Goal: Task Accomplishment & Management: Manage account settings

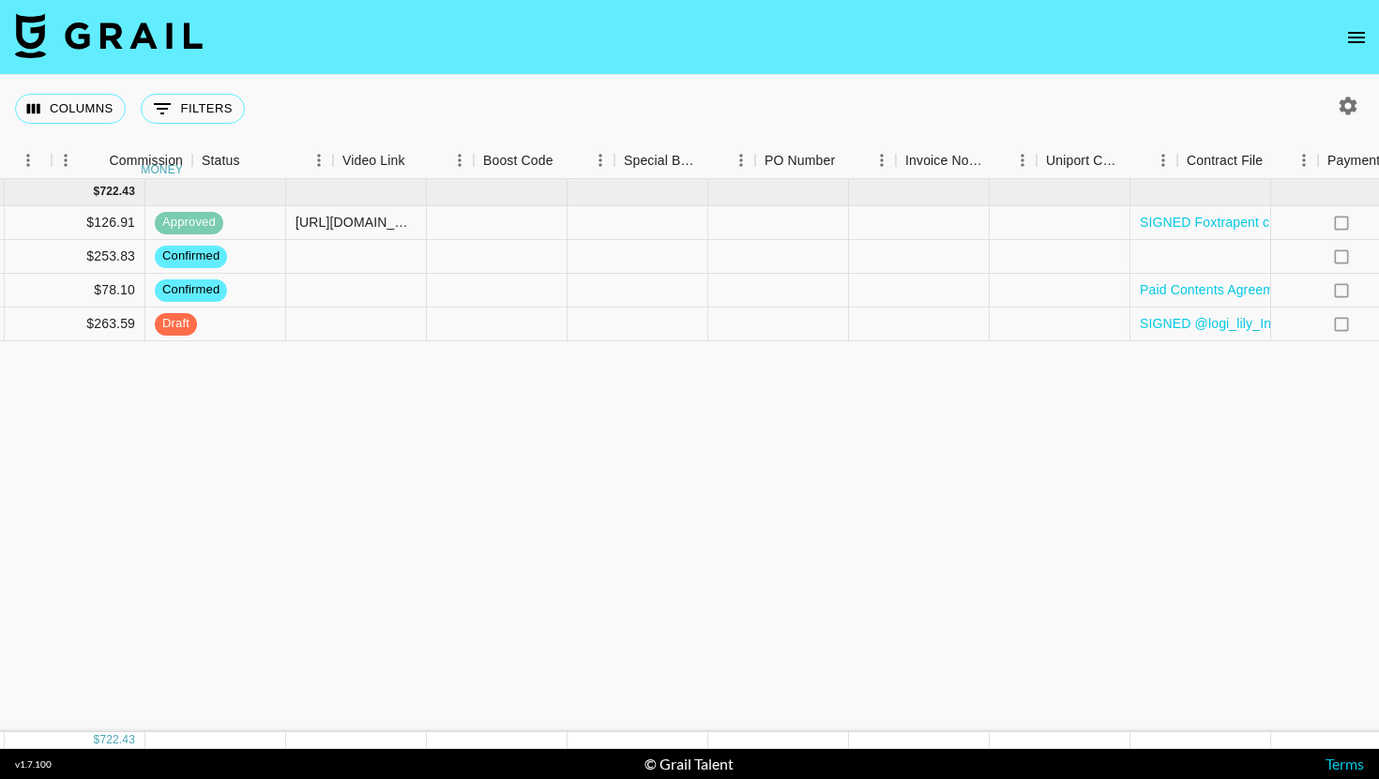
scroll to position [0, 2603]
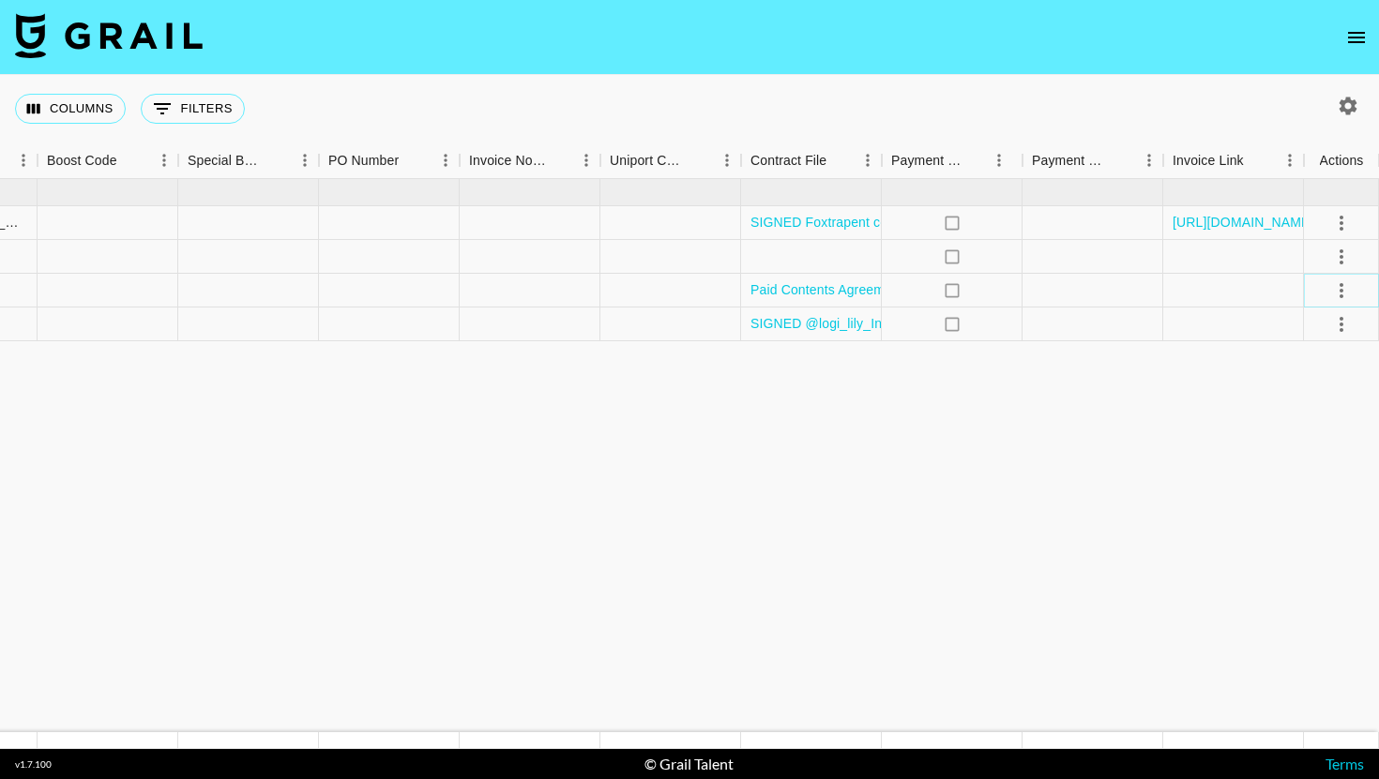
click at [1340, 283] on icon "select merge strategy" at bounding box center [1341, 290] width 4 height 15
click at [1306, 397] on li "Draft Created" at bounding box center [1318, 399] width 122 height 34
click at [1309, 470] on div "Approve" at bounding box center [1300, 466] width 57 height 23
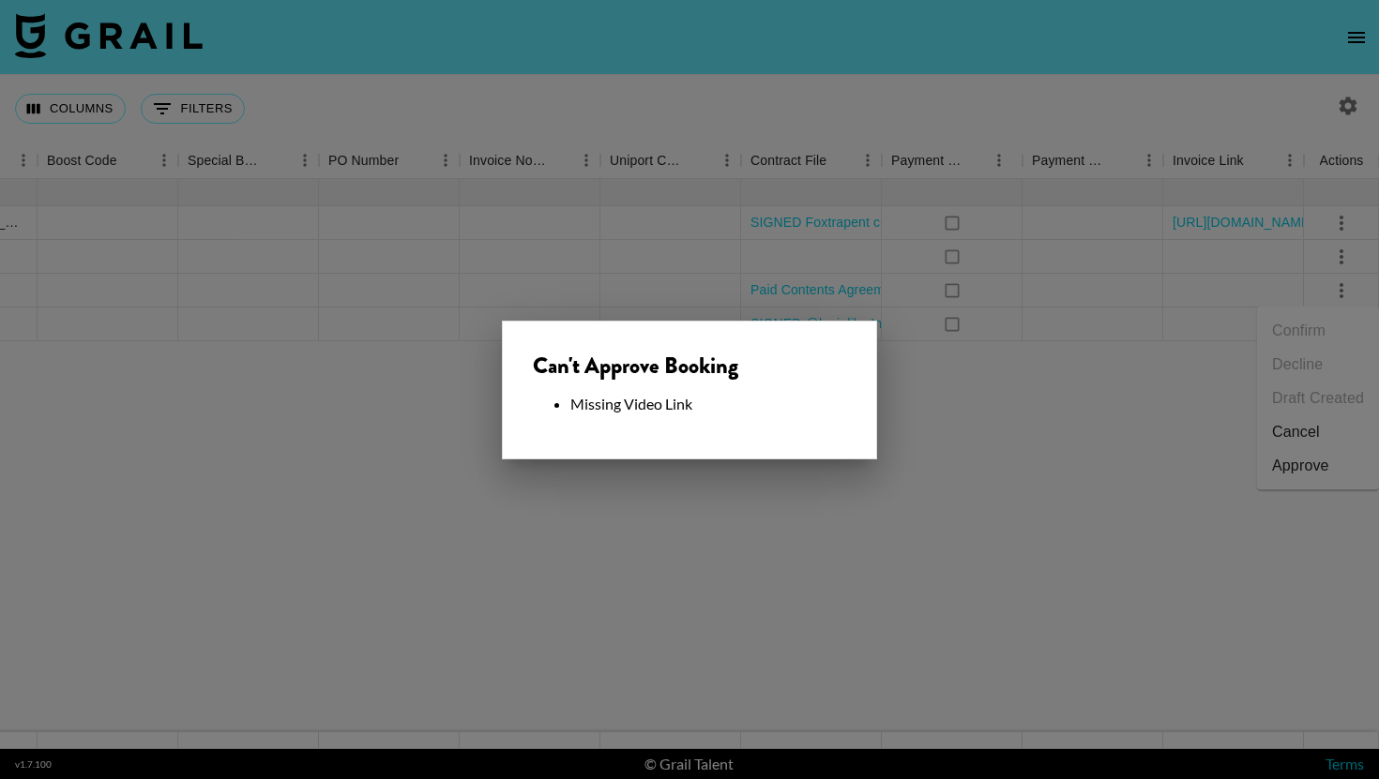
click at [970, 421] on div at bounding box center [689, 389] width 1379 height 779
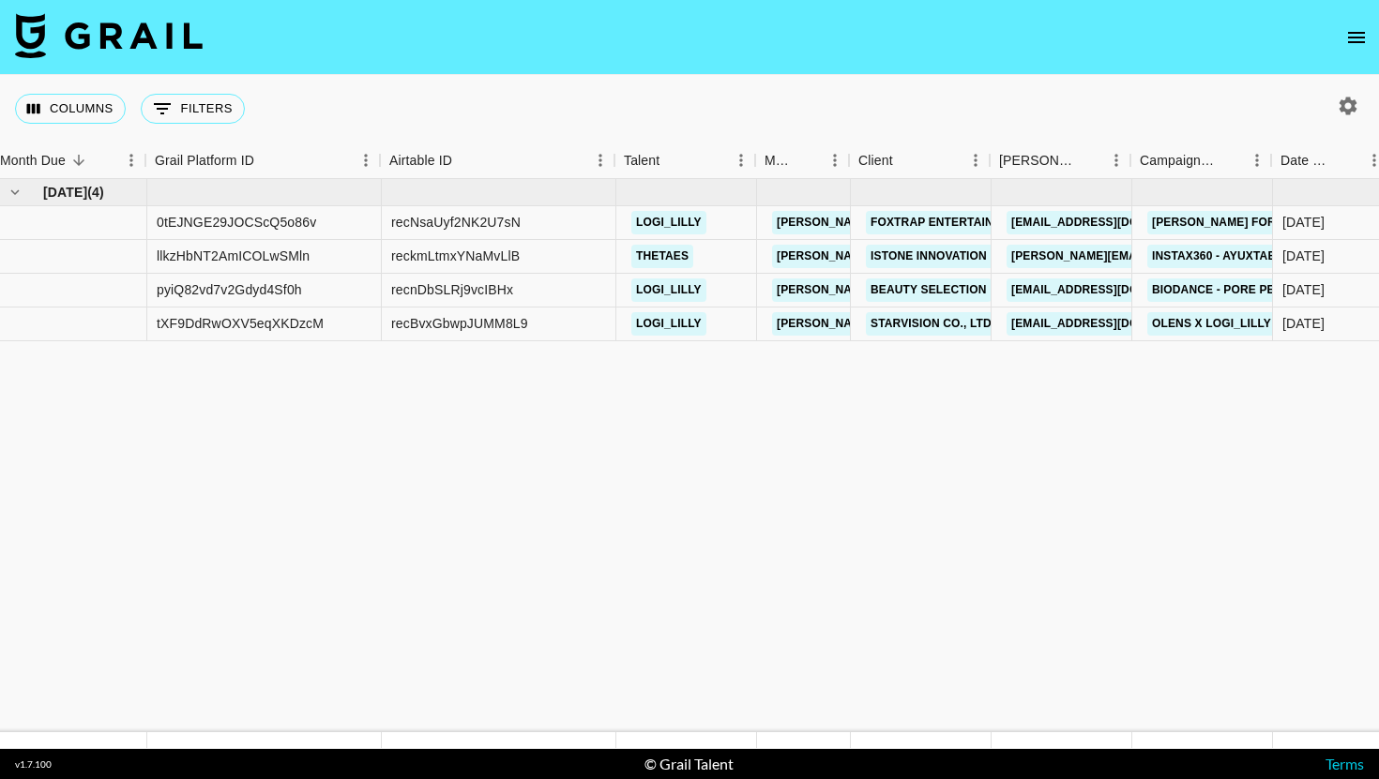
scroll to position [0, 0]
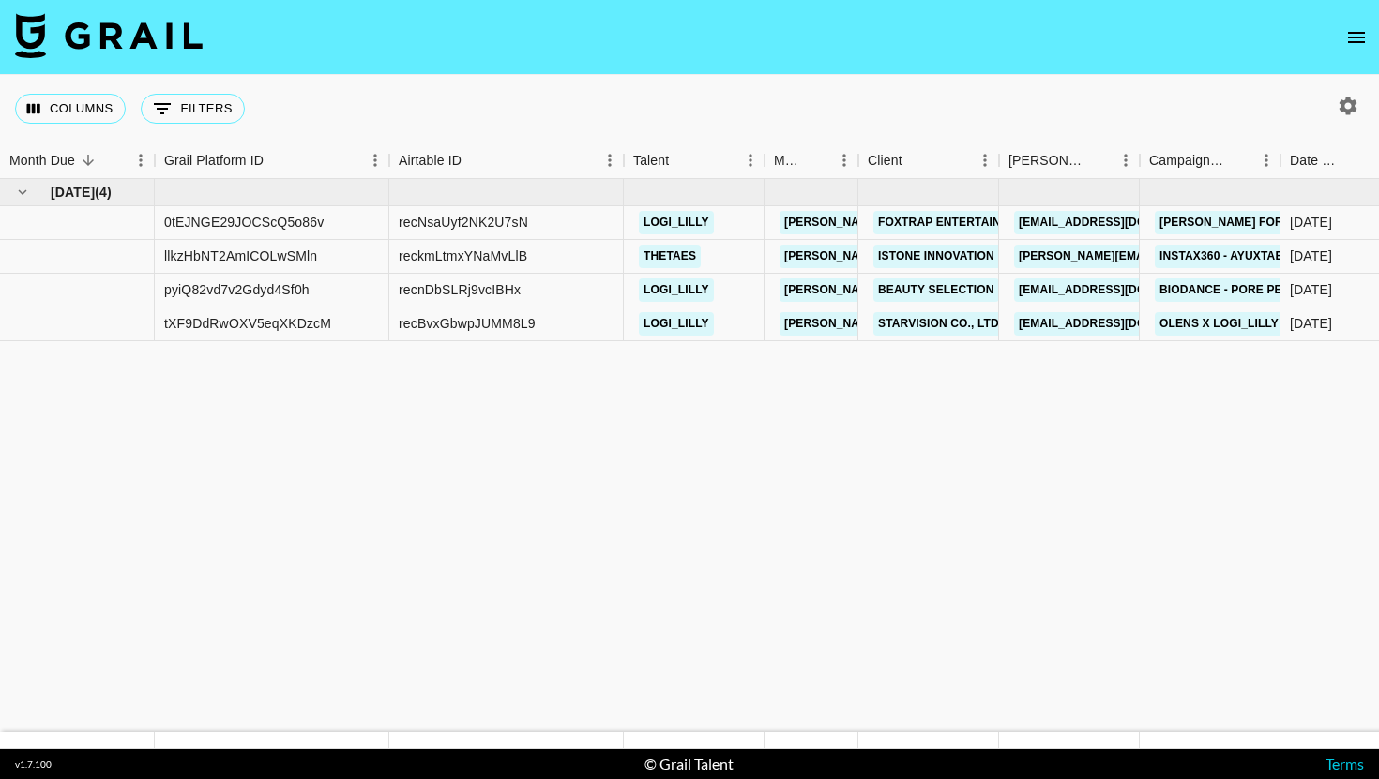
click at [1356, 50] on button "open drawer" at bounding box center [1357, 38] width 38 height 38
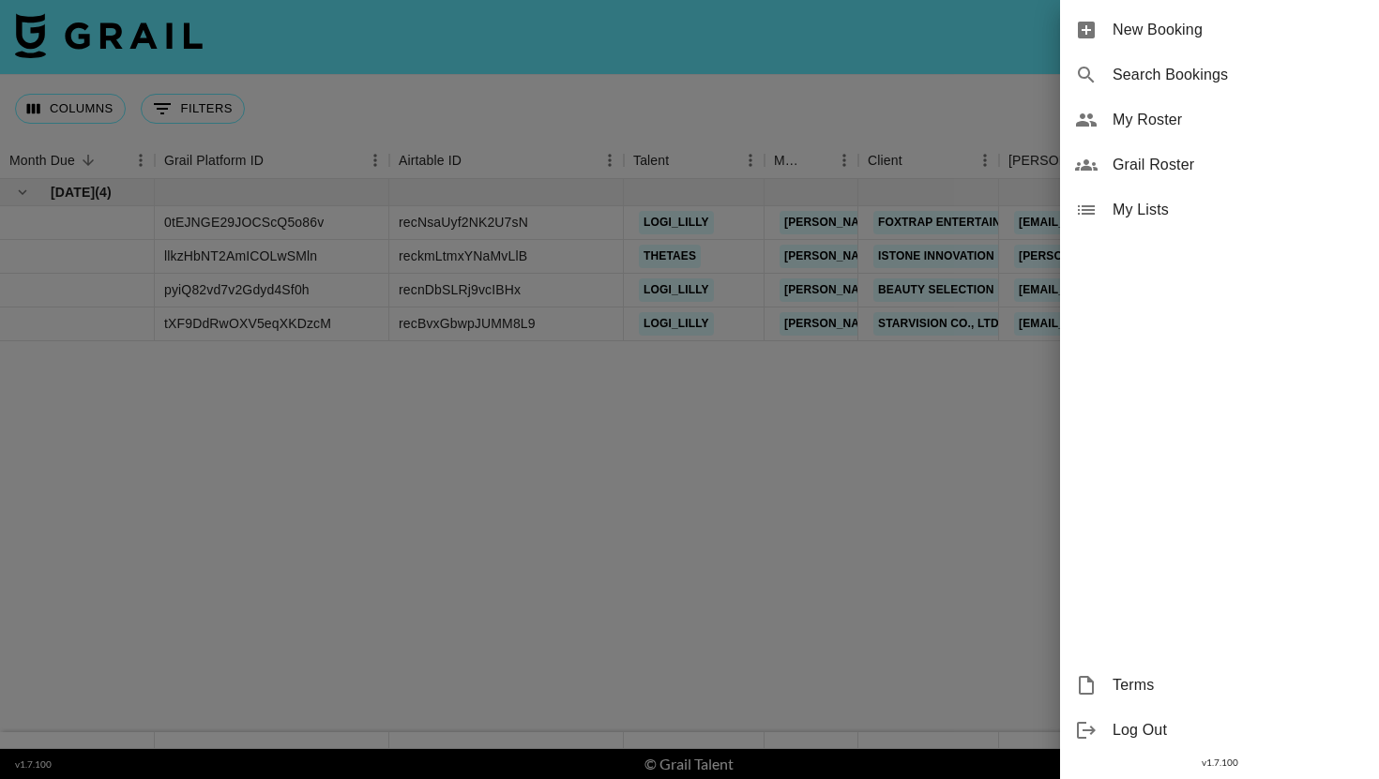
click at [1204, 116] on span "My Roster" at bounding box center [1237, 120] width 251 height 23
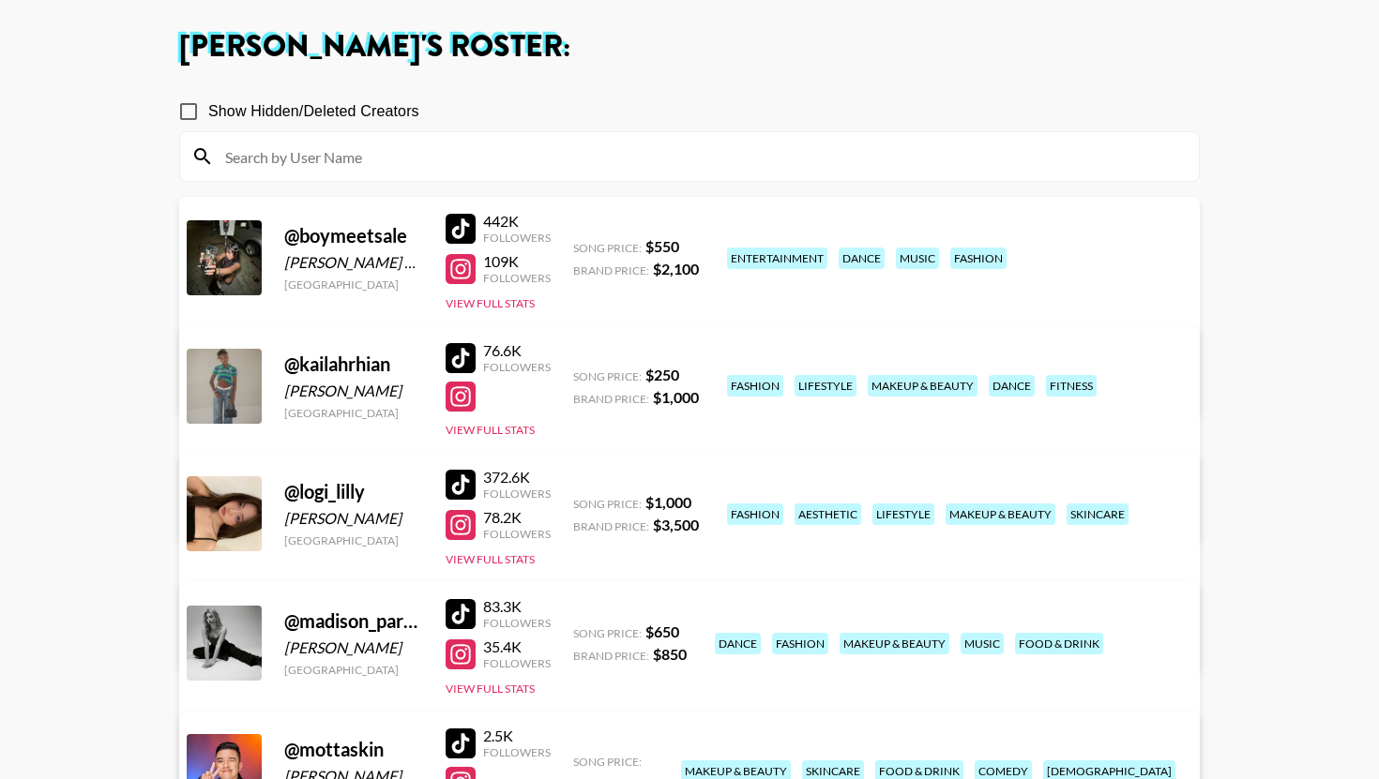
scroll to position [129, 0]
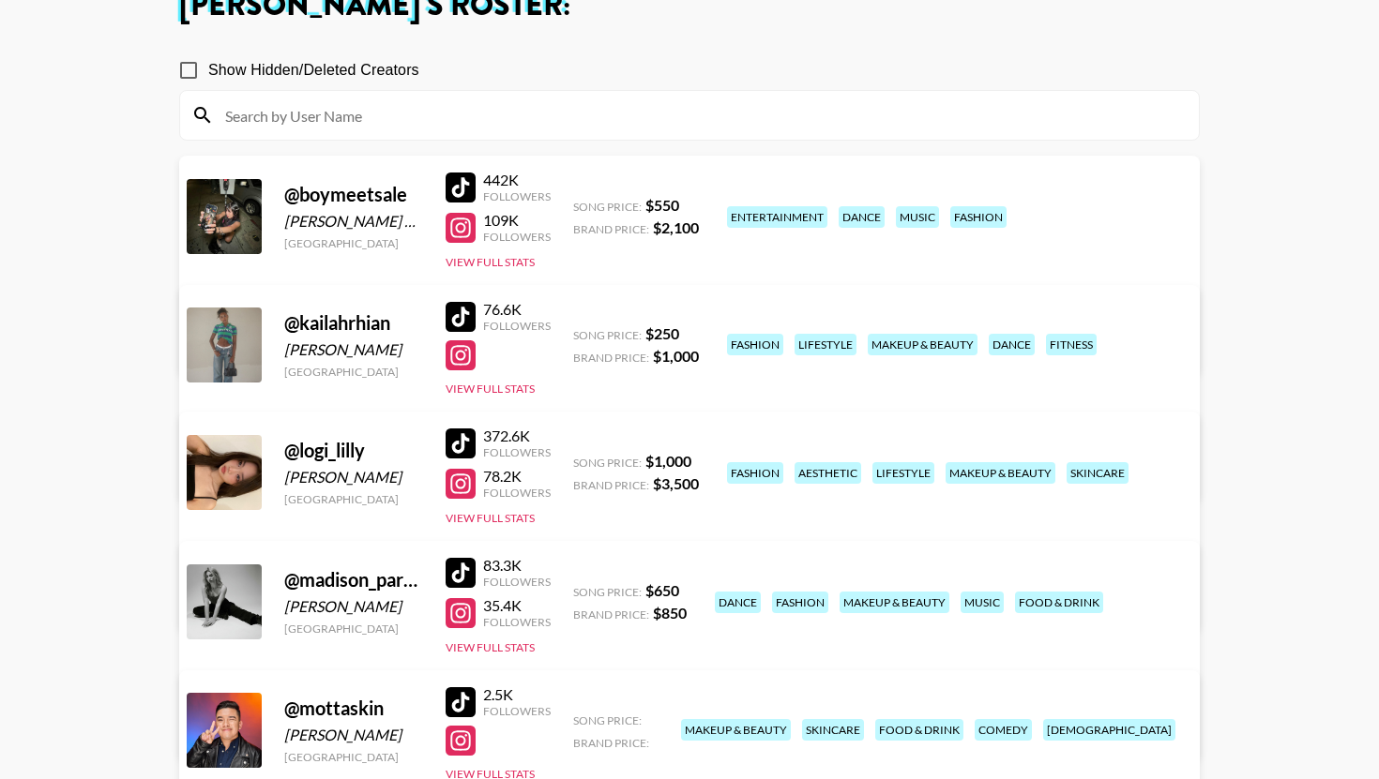
click at [711, 397] on div "Managed By [PERSON_NAME][EMAIL_ADDRESS][PERSON_NAME][DOMAIN_NAME] View/Edit Det…" at bounding box center [454, 445] width 513 height 97
click at [696, 460] on link "View/Edit Details" at bounding box center [454, 469] width 483 height 19
click at [696, 333] on link "View/Edit Details" at bounding box center [454, 342] width 483 height 19
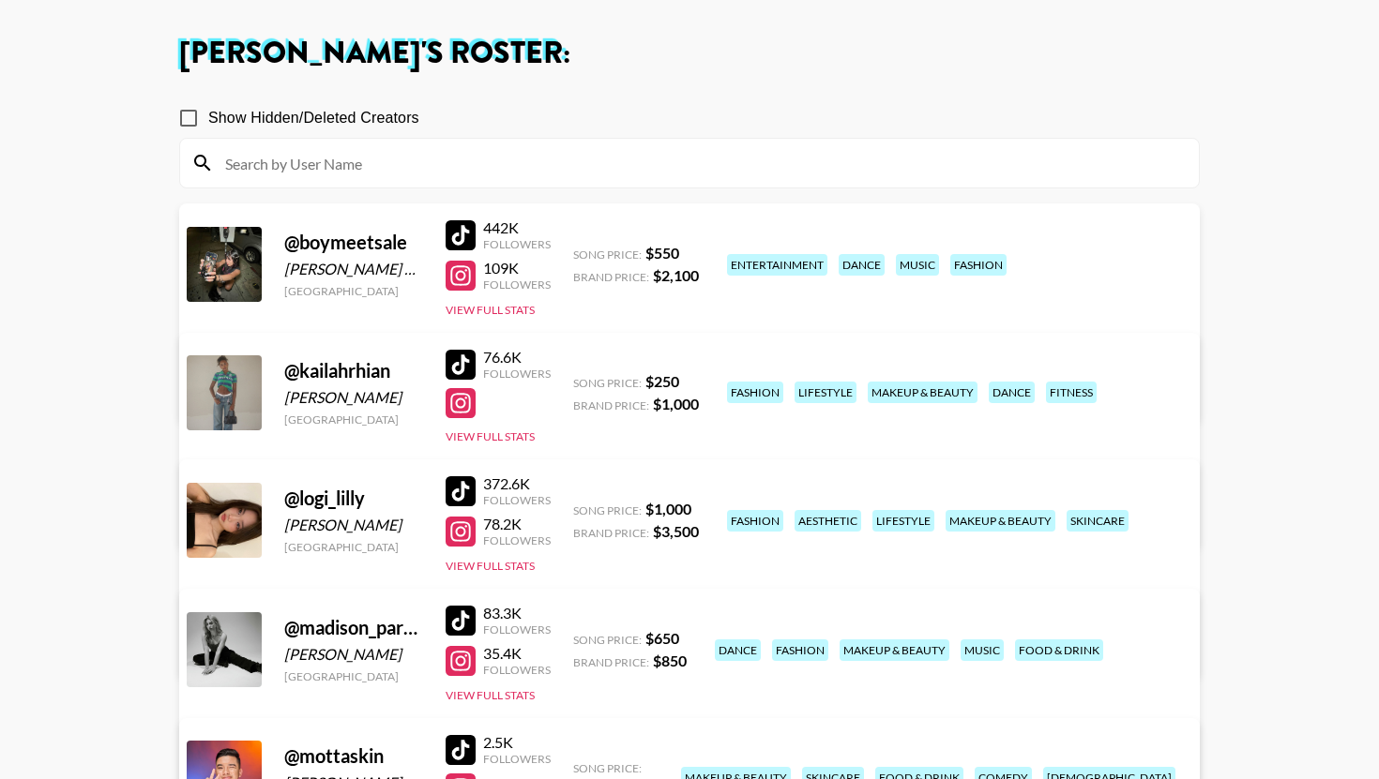
scroll to position [0, 0]
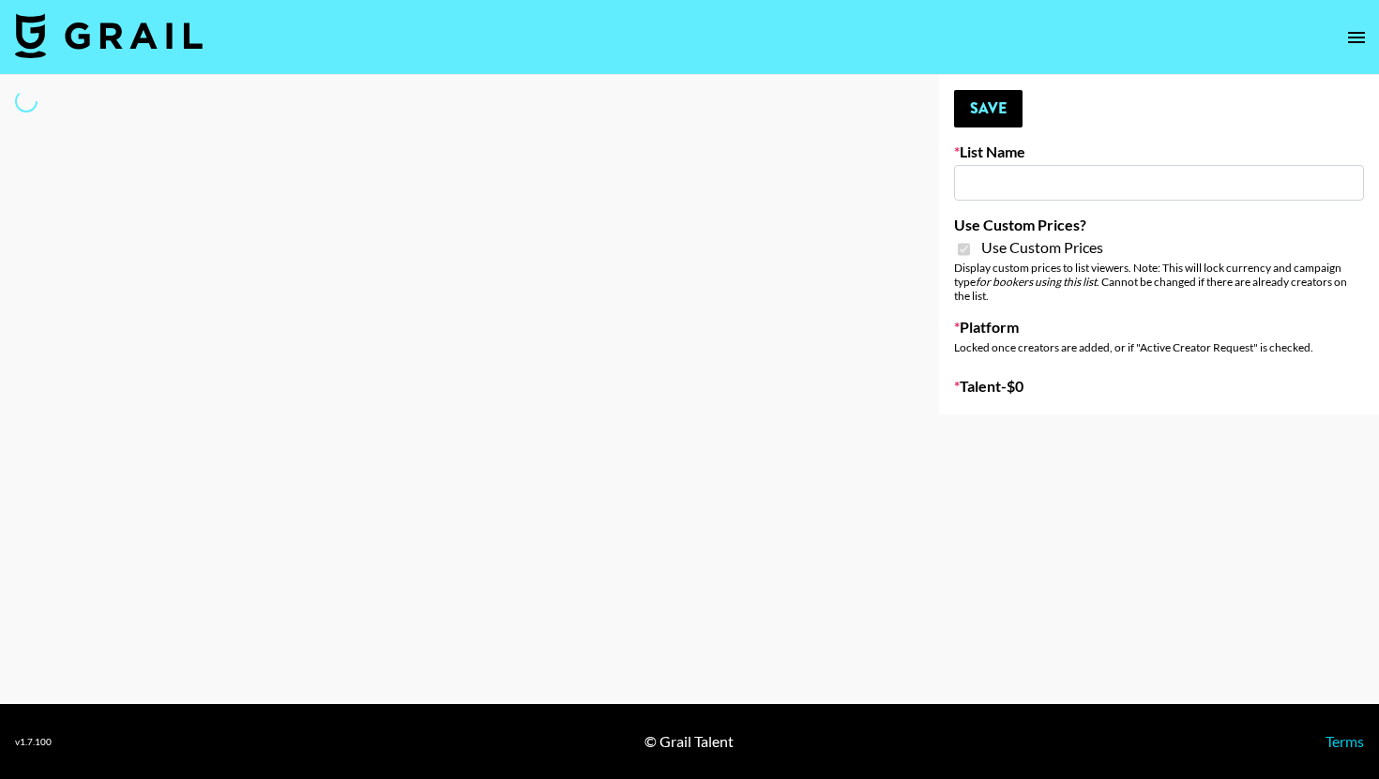
type input "Fellowers x Grail | NYFW | FaceApp Collaboration | IG |"
checkbox input "true"
select select "Brand"
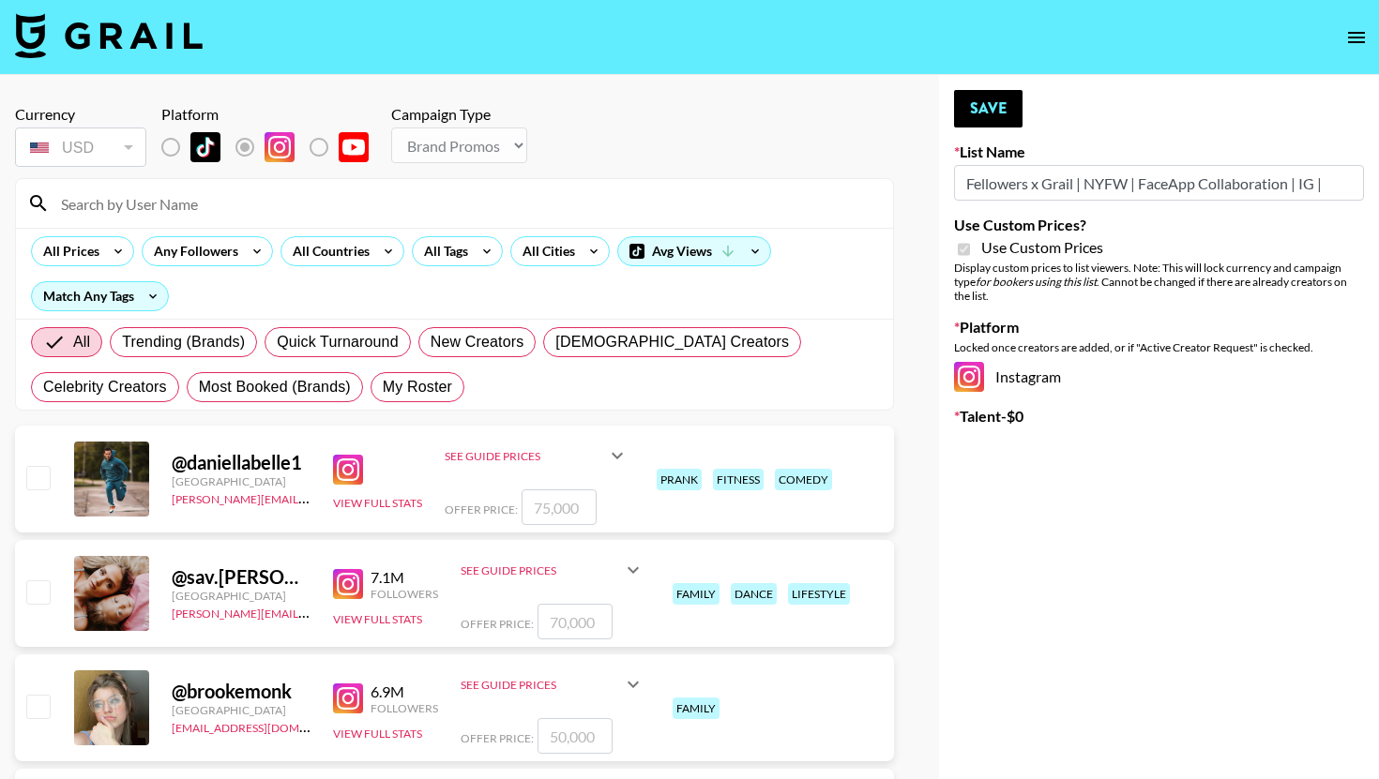
click at [169, 203] on input at bounding box center [466, 204] width 832 height 30
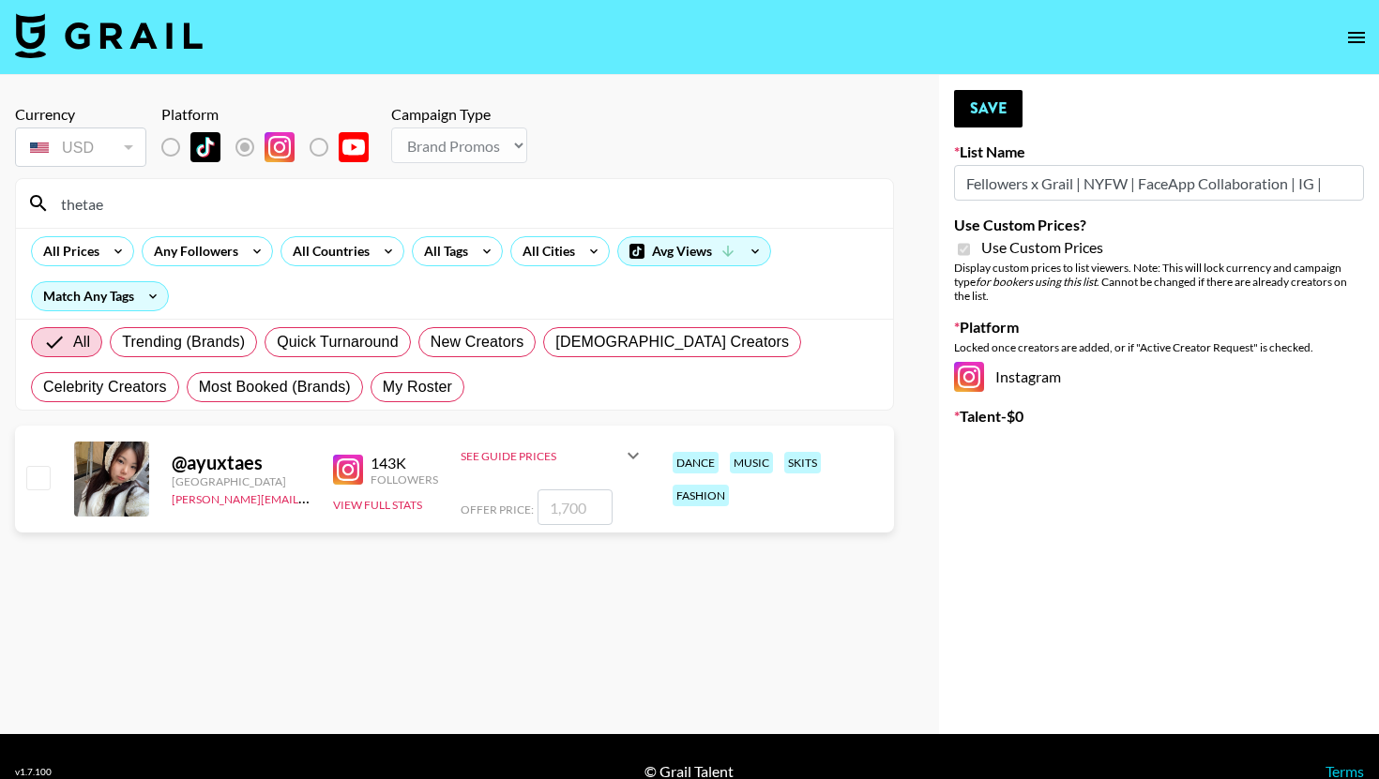
type input "thetae"
click at [28, 480] on input "checkbox" at bounding box center [37, 477] width 23 height 23
checkbox input "true"
type input "1700"
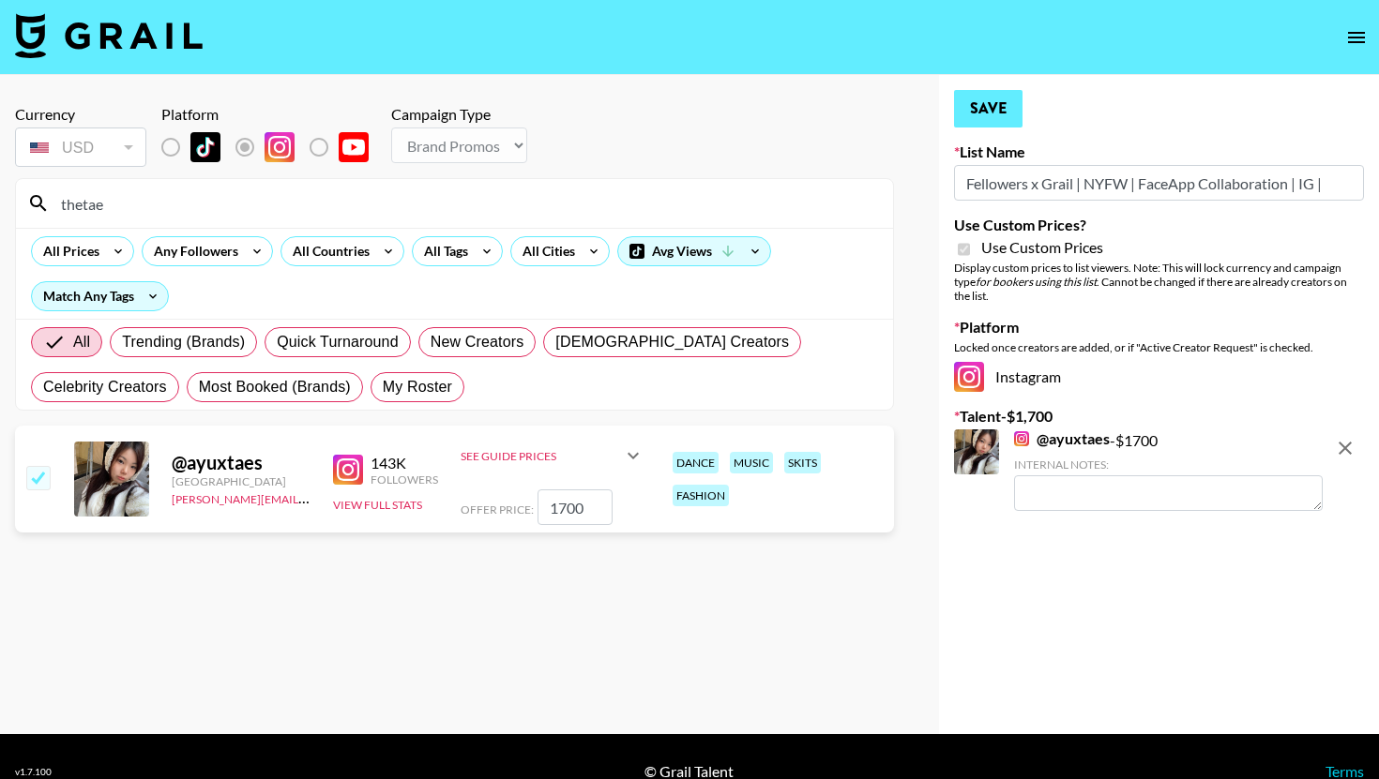
click at [994, 123] on button "Save" at bounding box center [988, 109] width 68 height 38
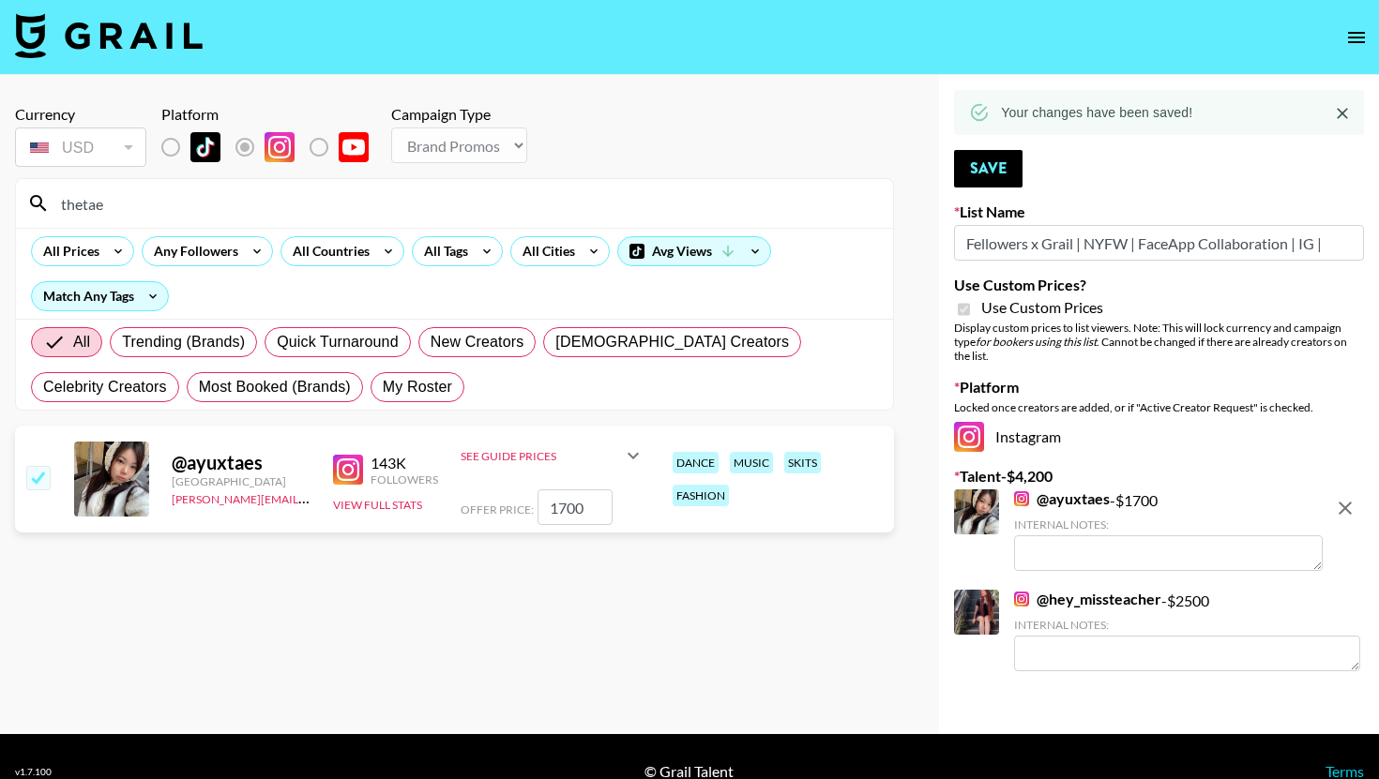
click at [441, 212] on input "thetae" at bounding box center [466, 204] width 832 height 30
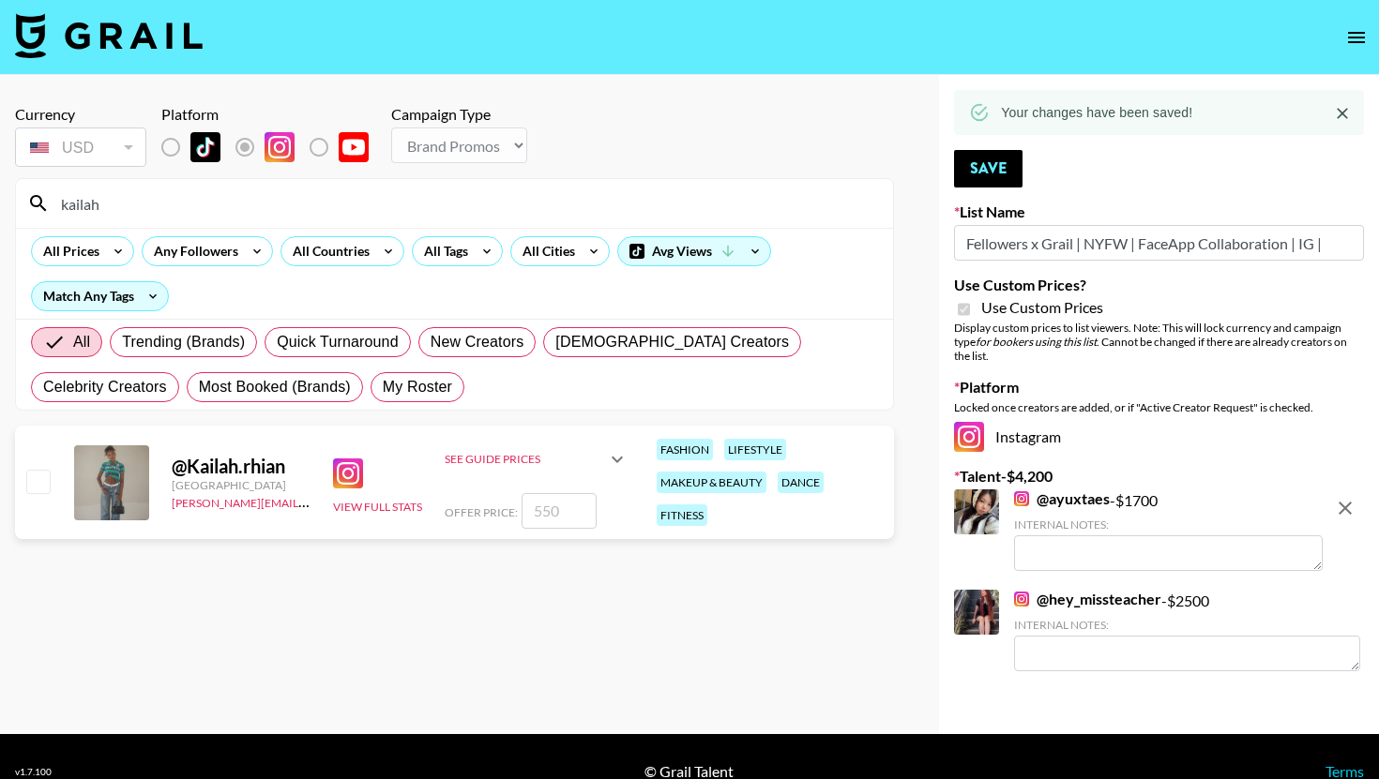
type input "kailah"
click at [44, 463] on div "@ Kailah.rhian United States emily.vang@grail-talent.com View Full Stats See Gu…" at bounding box center [454, 482] width 879 height 113
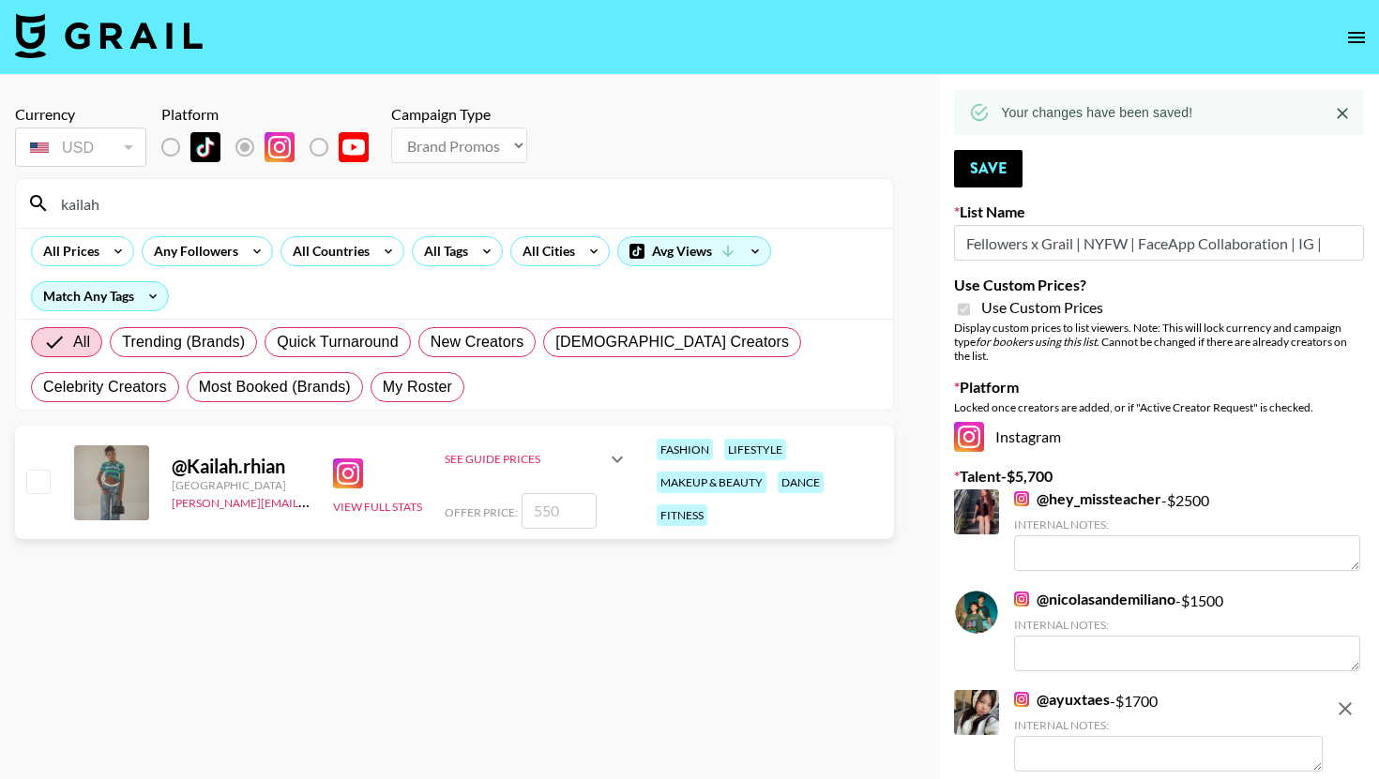
click at [39, 484] on input "checkbox" at bounding box center [37, 481] width 23 height 23
checkbox input "true"
type input "550"
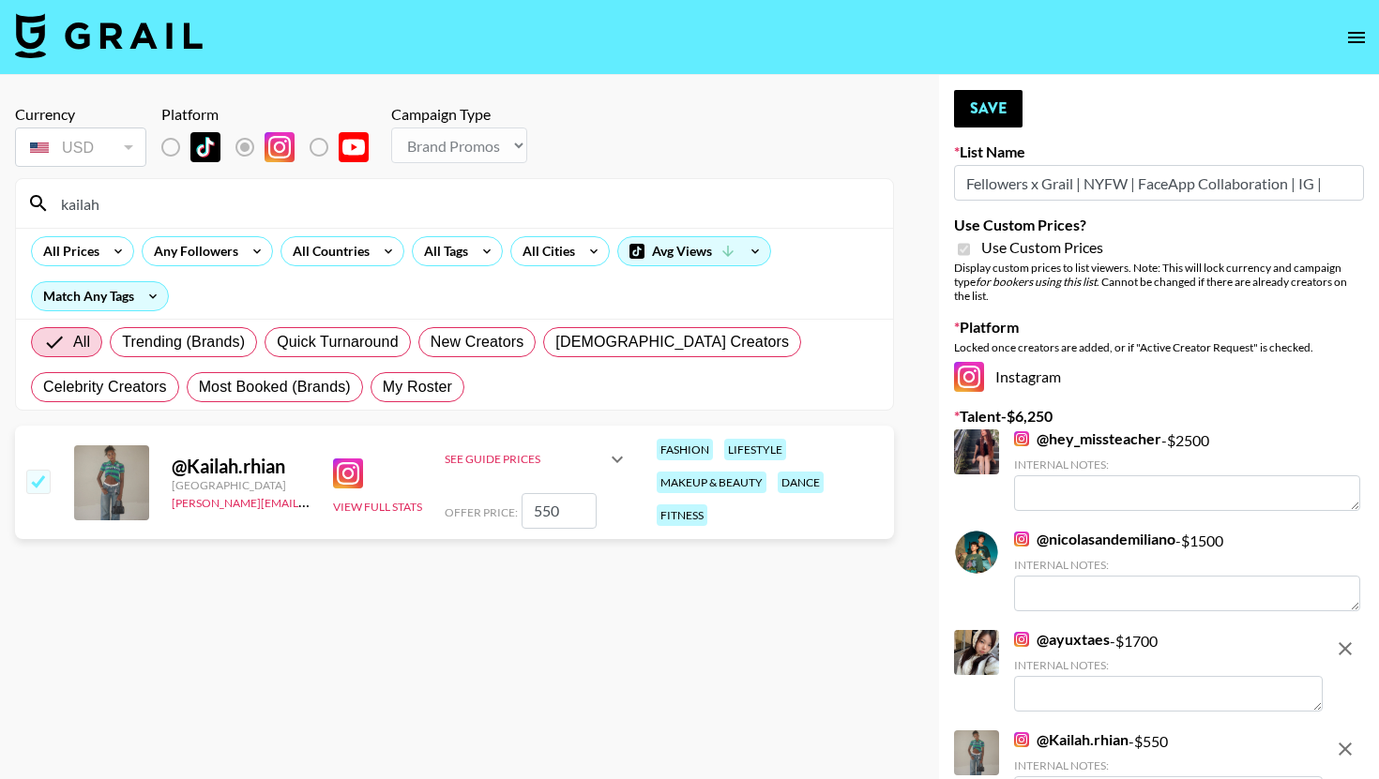
click at [515, 473] on div "See Guide Prices" at bounding box center [537, 459] width 184 height 45
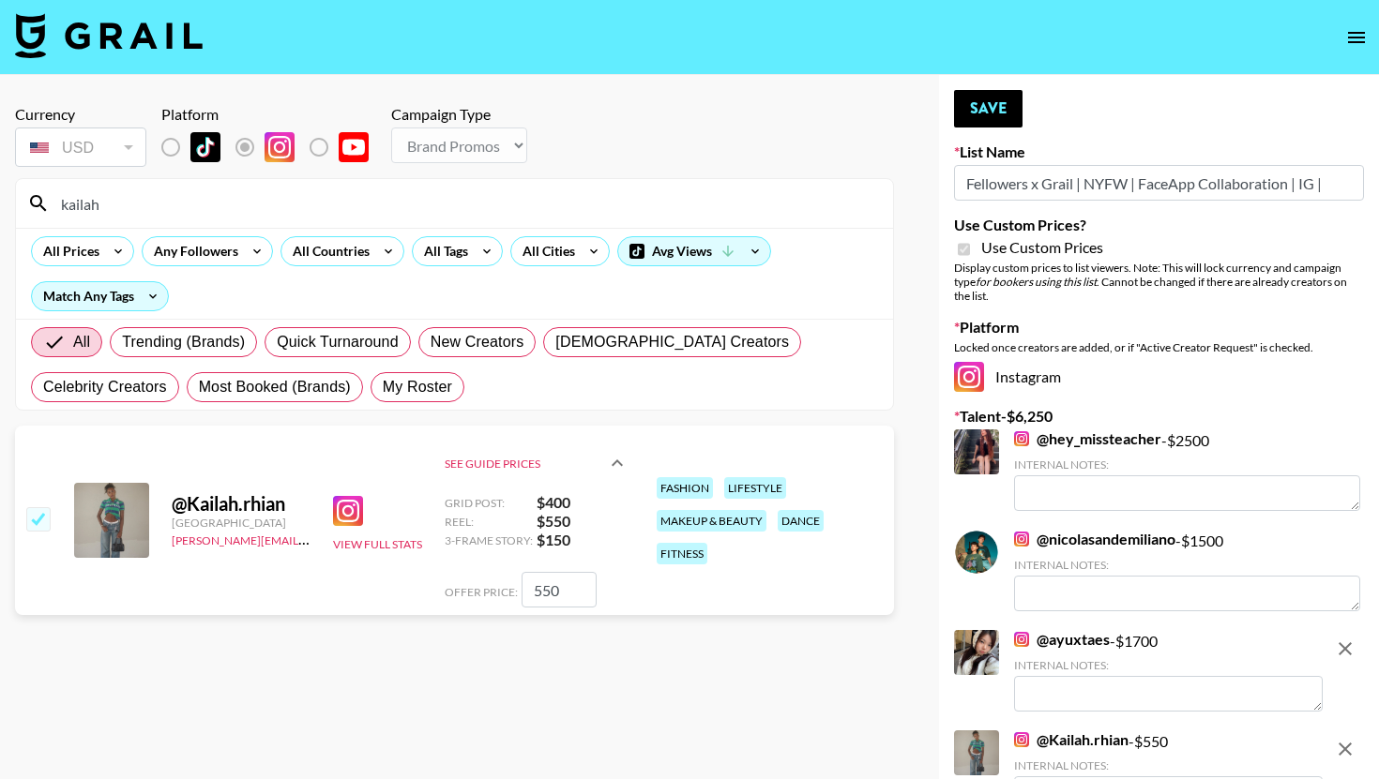
click at [582, 462] on div "See Guide Prices" at bounding box center [525, 464] width 161 height 14
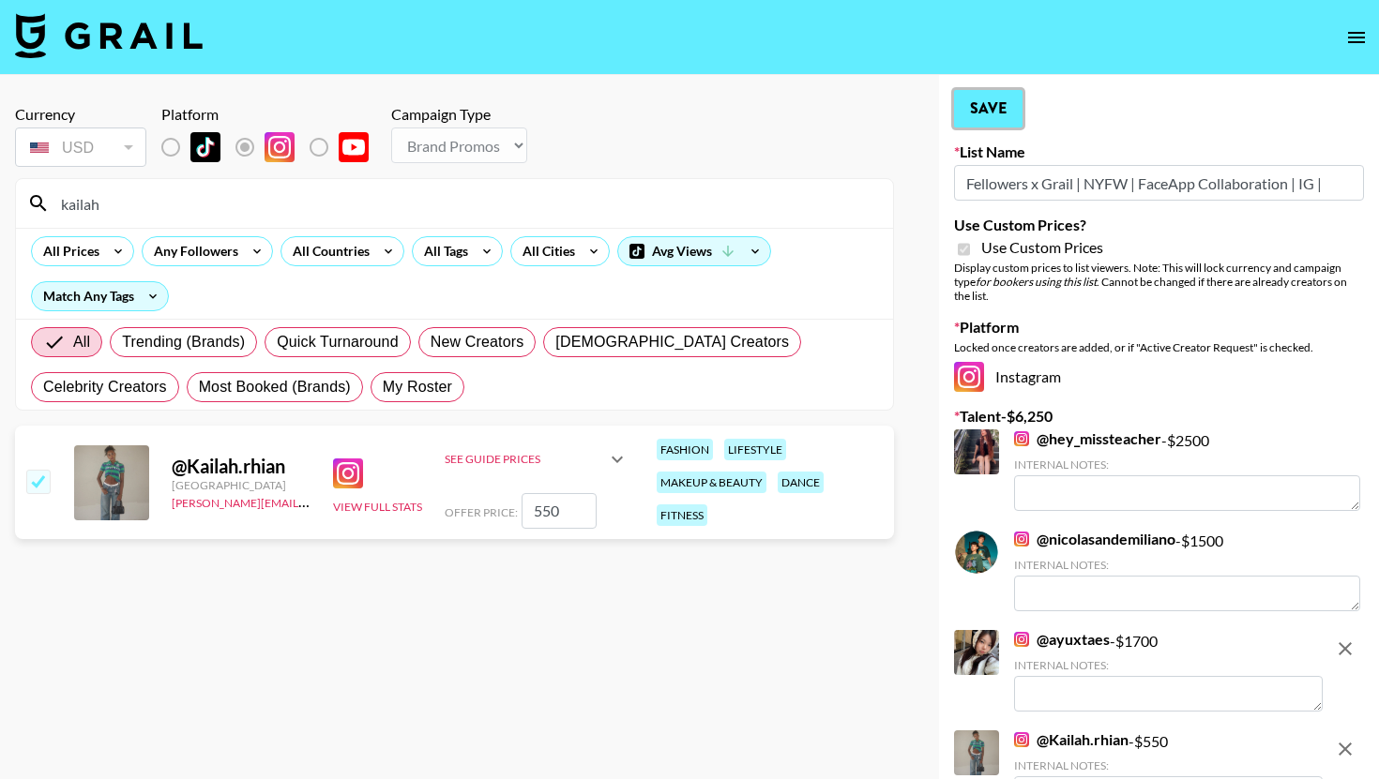
click at [985, 113] on button "Save" at bounding box center [988, 109] width 68 height 38
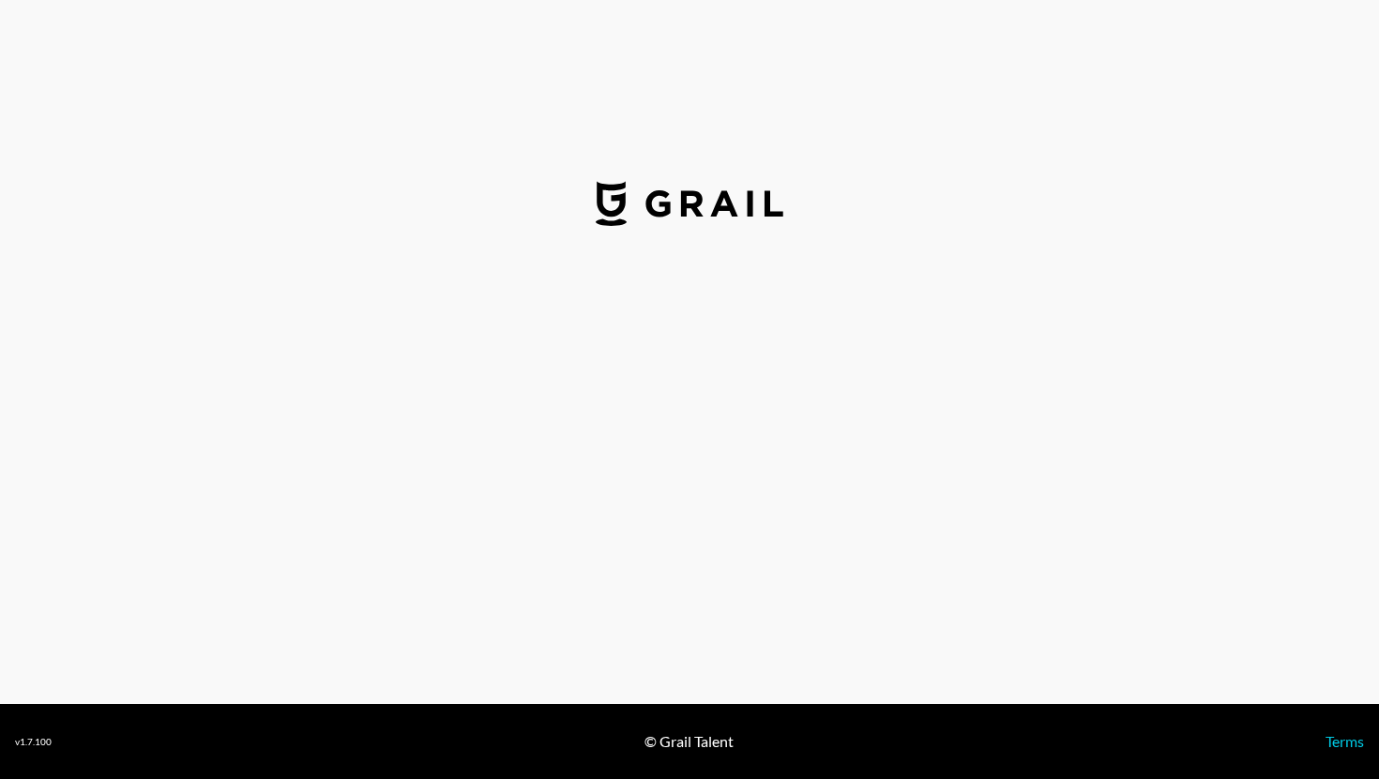
select select "USD"
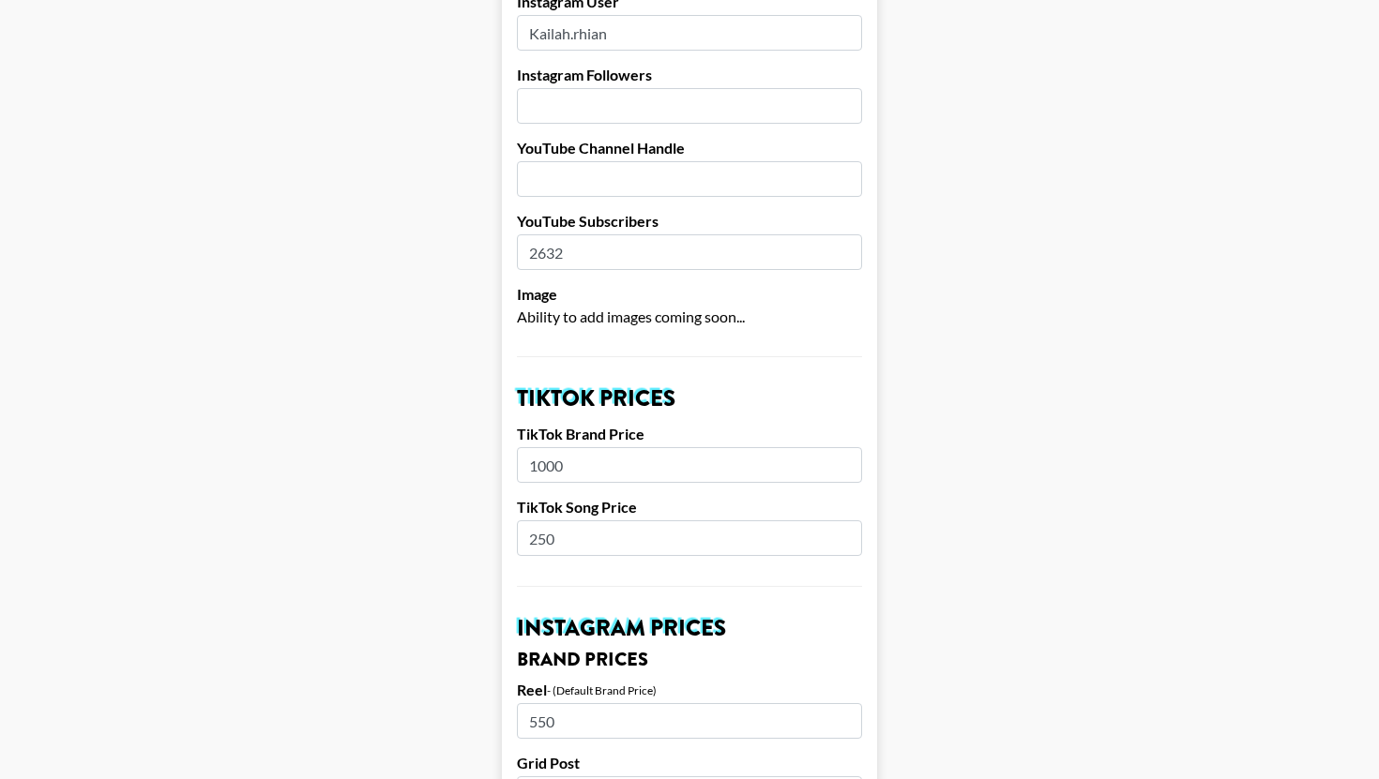
scroll to position [260, 0]
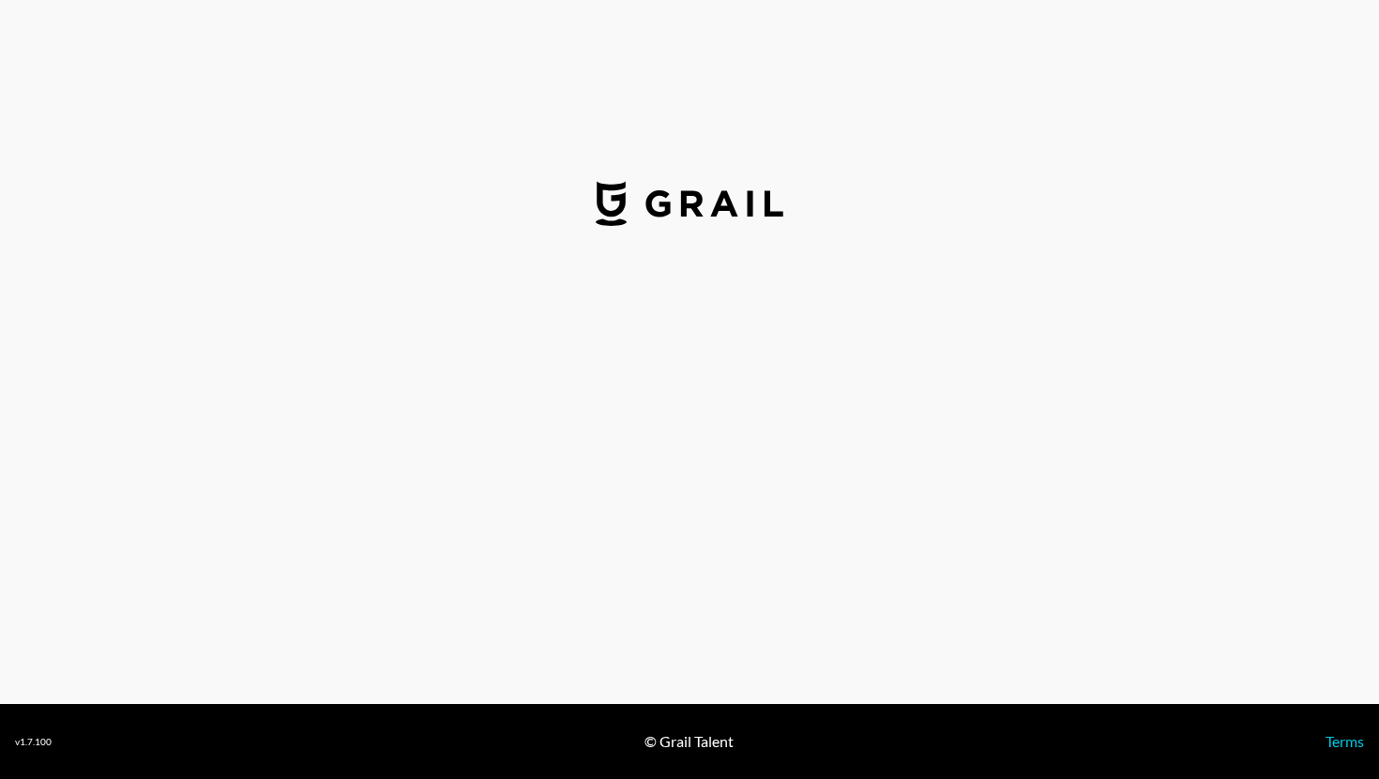
select select "USD"
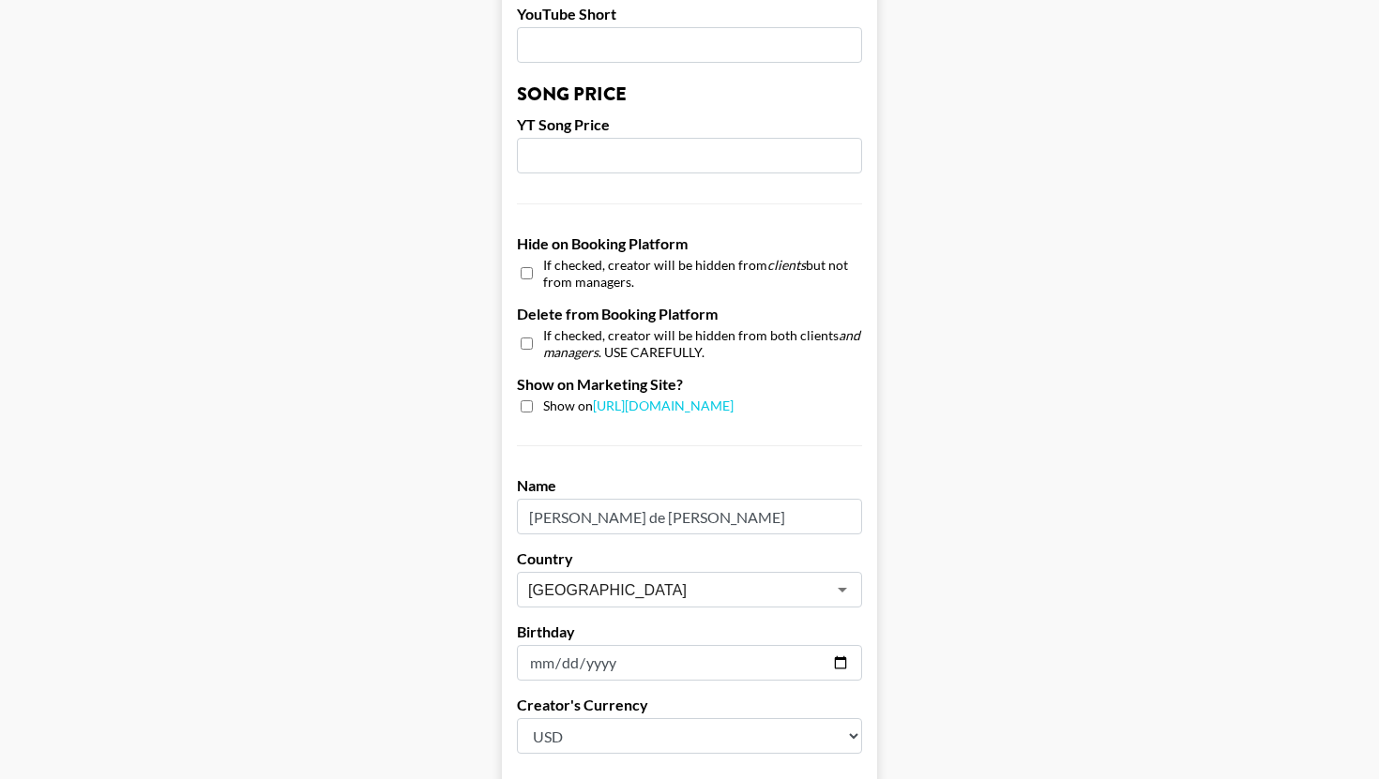
scroll to position [1765, 0]
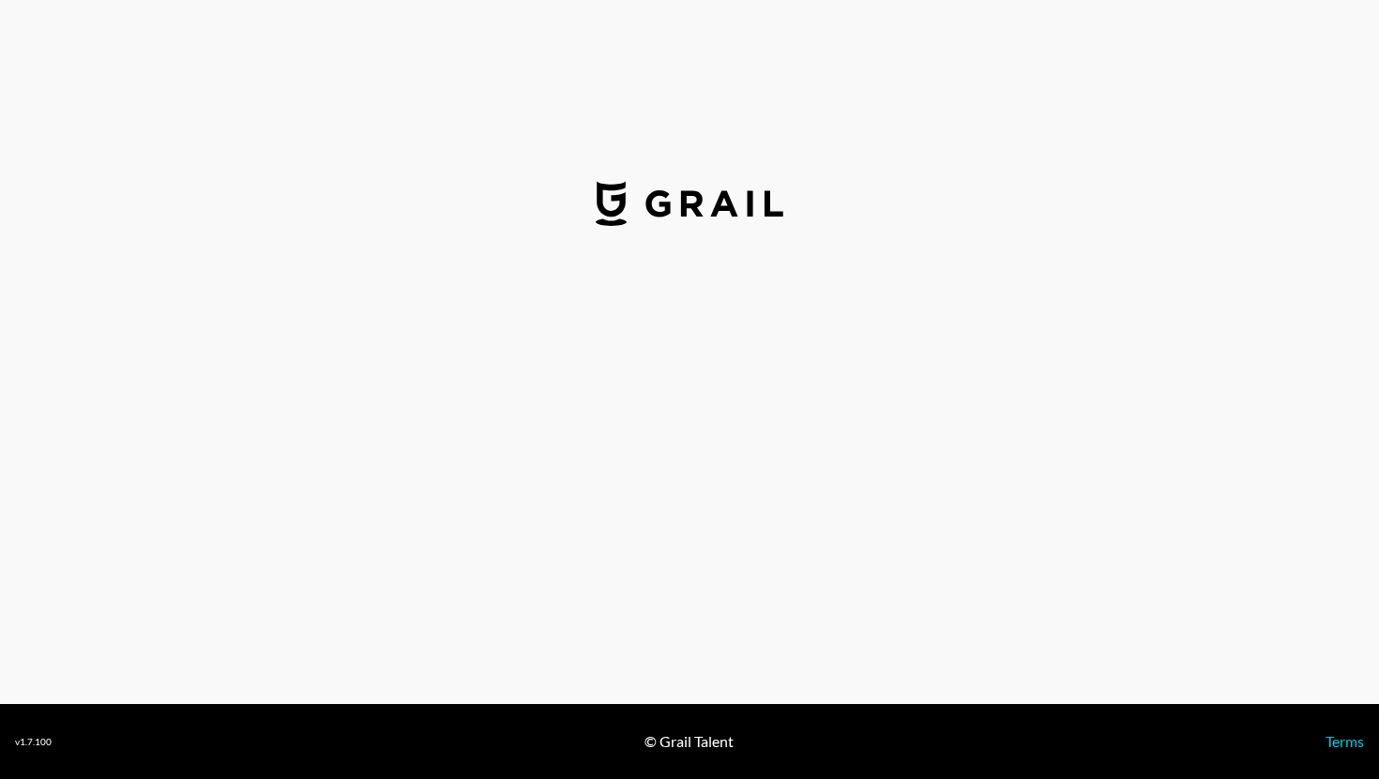
select select "USD"
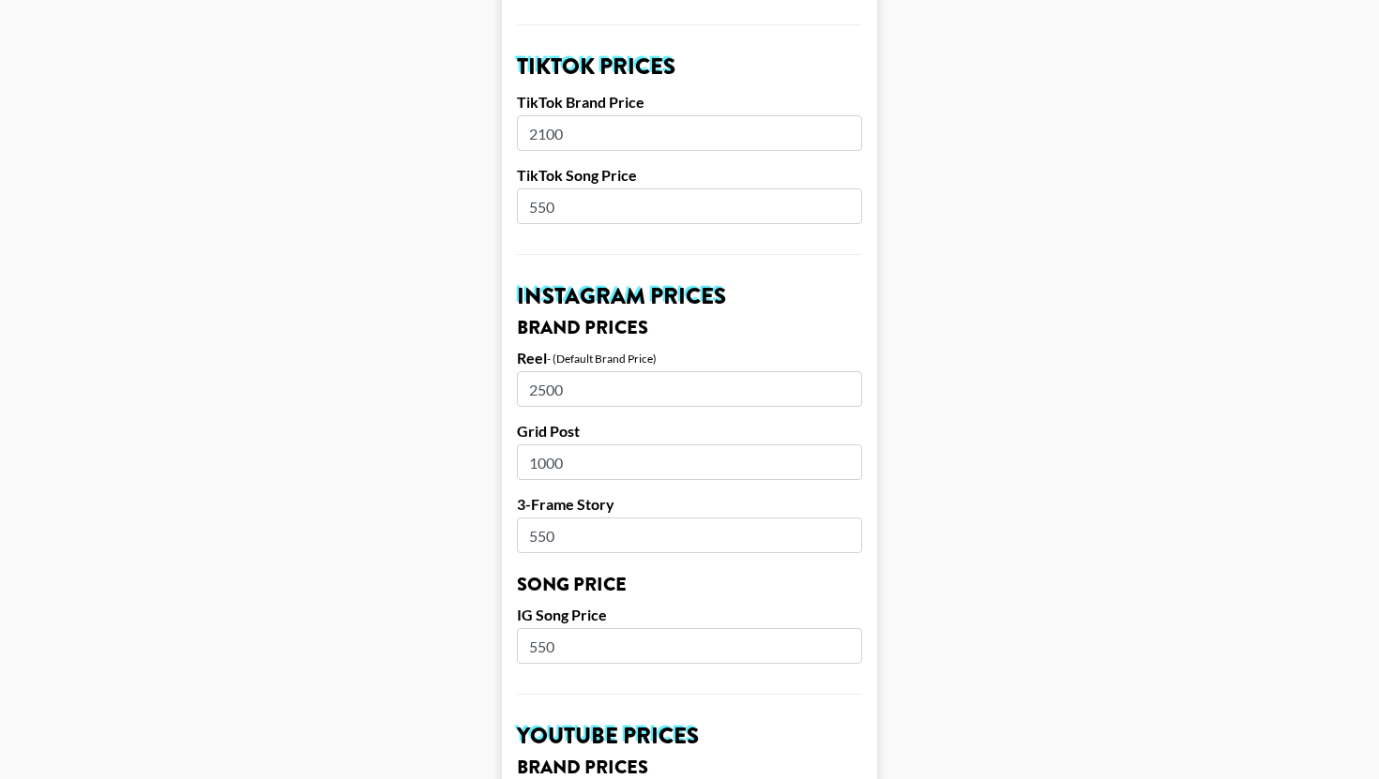
scroll to position [696, 0]
